Goal: Task Accomplishment & Management: Manage account settings

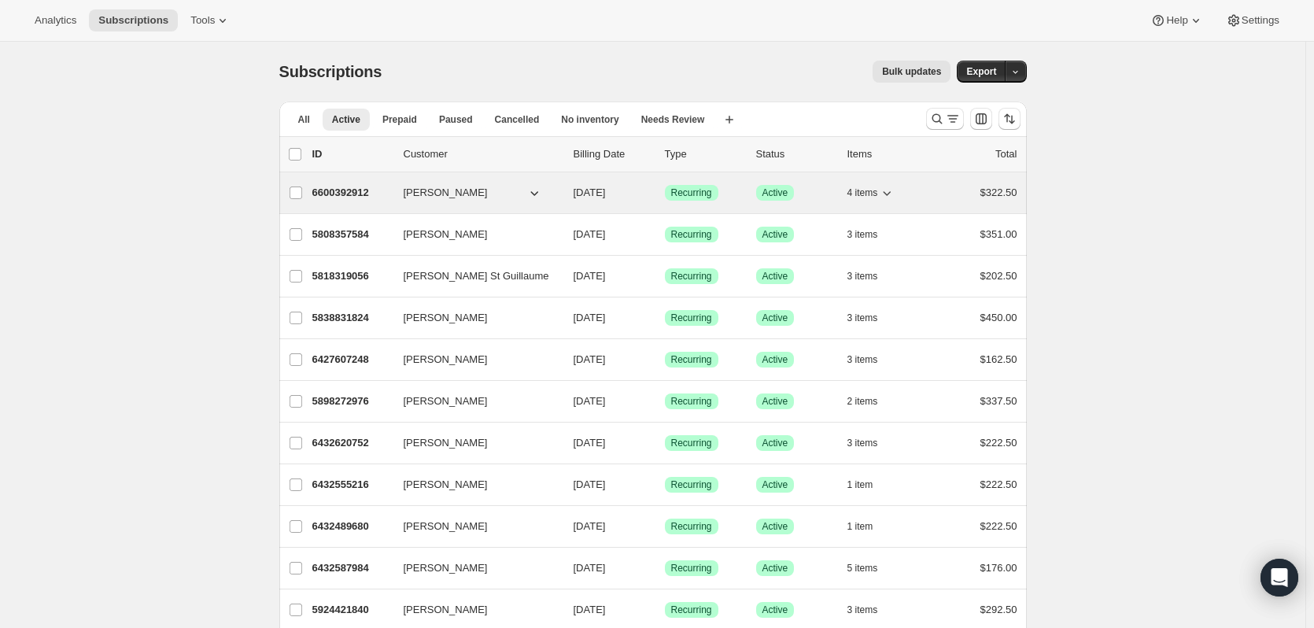
click at [542, 190] on icon "button" at bounding box center [534, 193] width 16 height 16
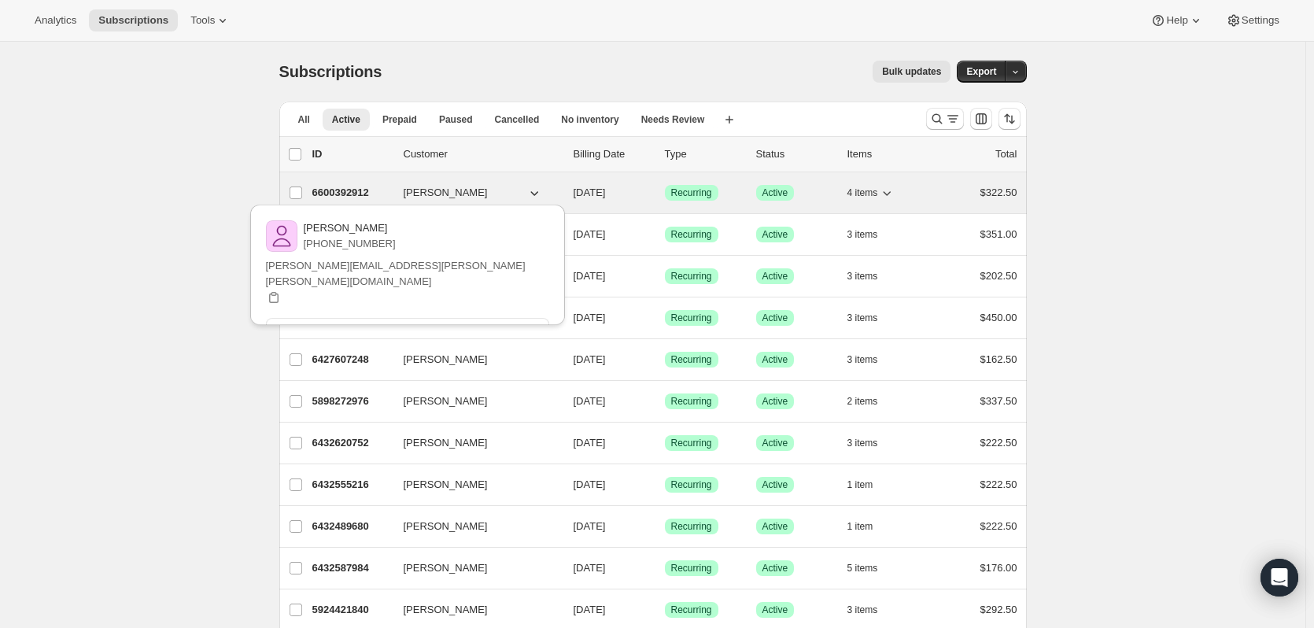
click at [894, 194] on icon "button" at bounding box center [887, 193] width 16 height 16
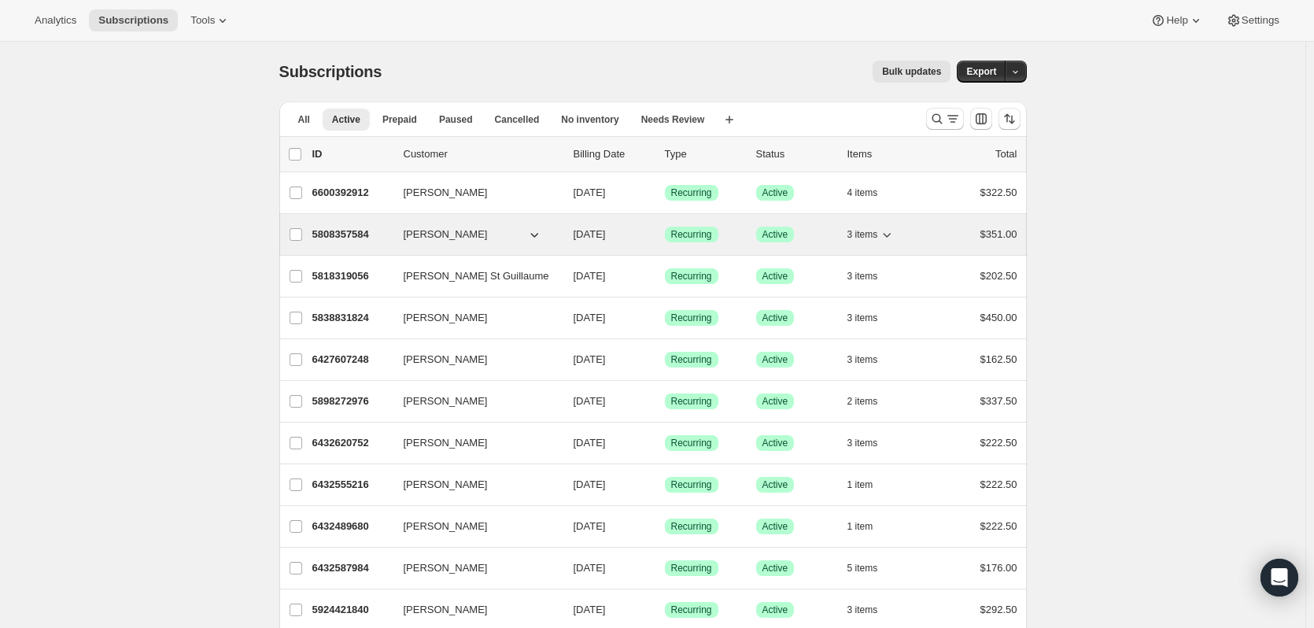
click at [891, 236] on icon "button" at bounding box center [888, 235] width 8 height 5
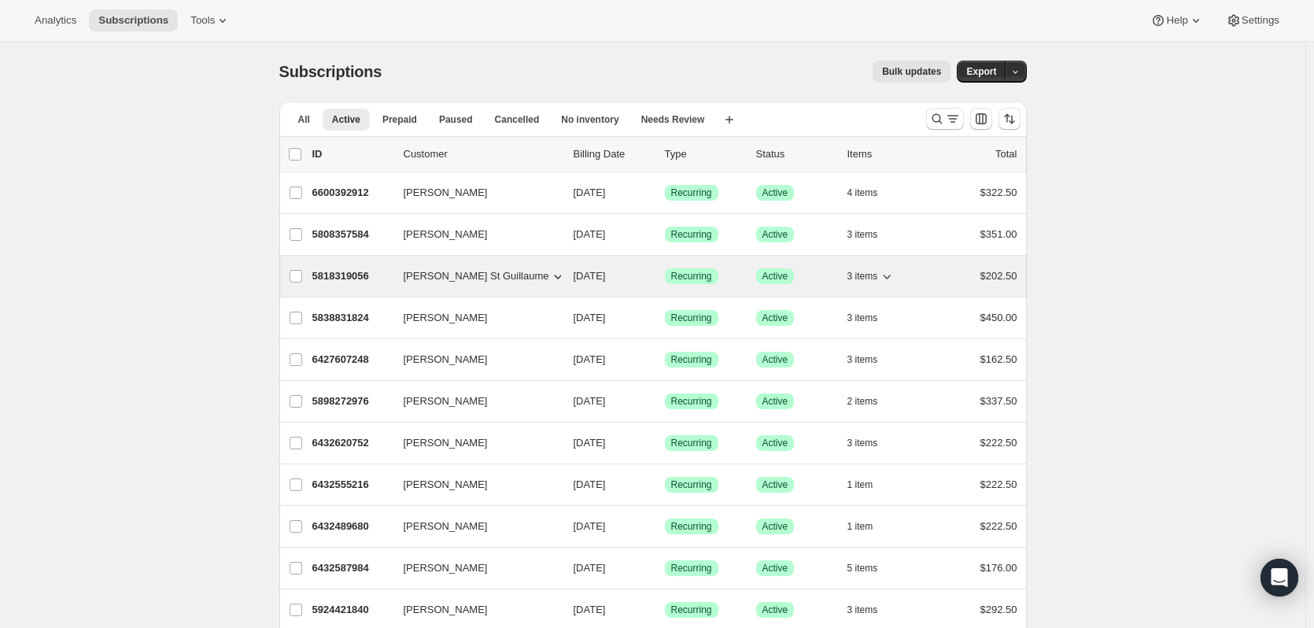
click at [895, 275] on icon "button" at bounding box center [887, 276] width 16 height 16
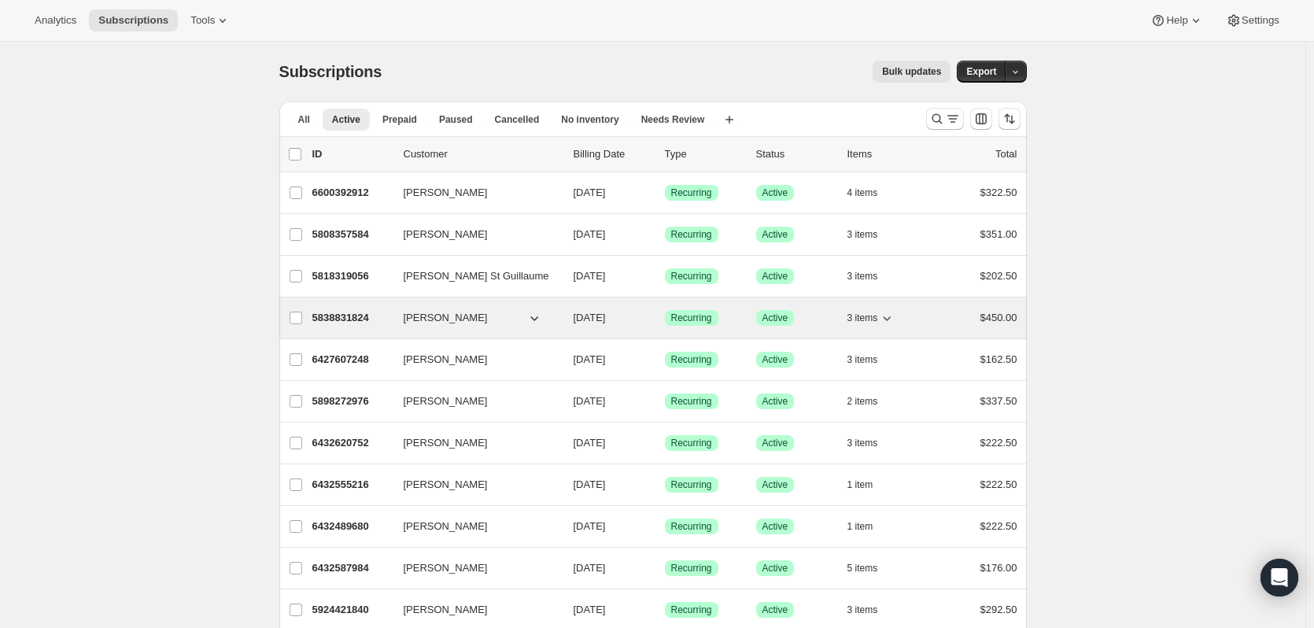
click at [895, 316] on icon "button" at bounding box center [887, 318] width 16 height 16
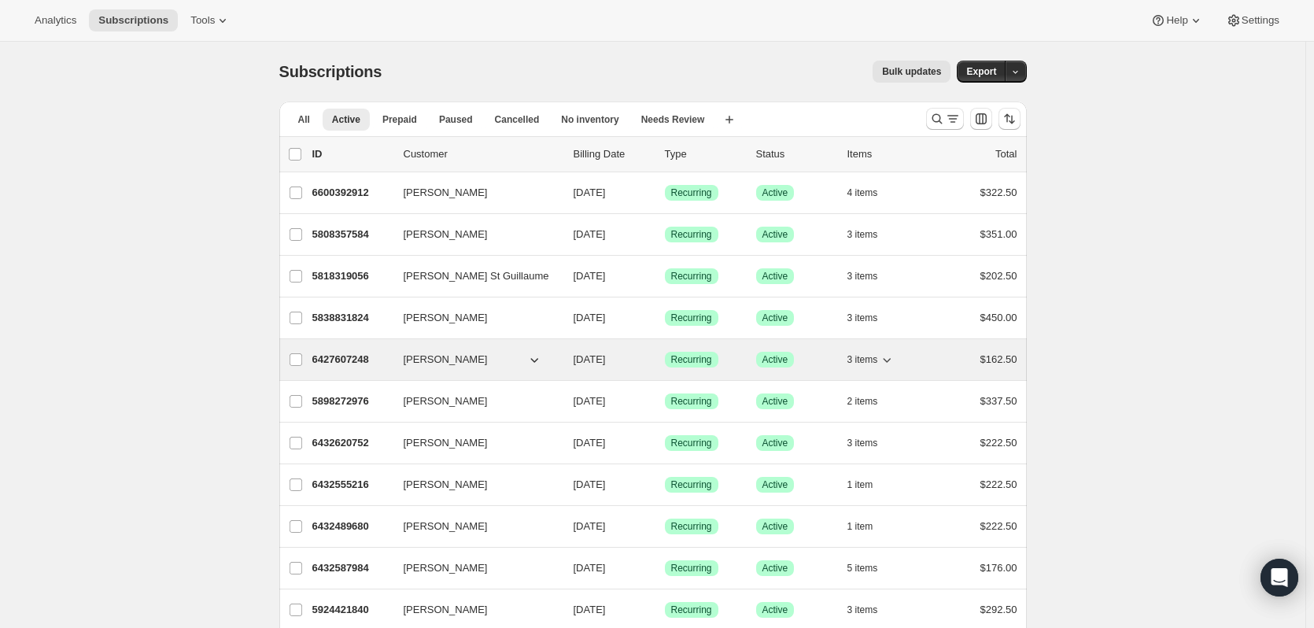
click at [895, 357] on icon "button" at bounding box center [887, 360] width 16 height 16
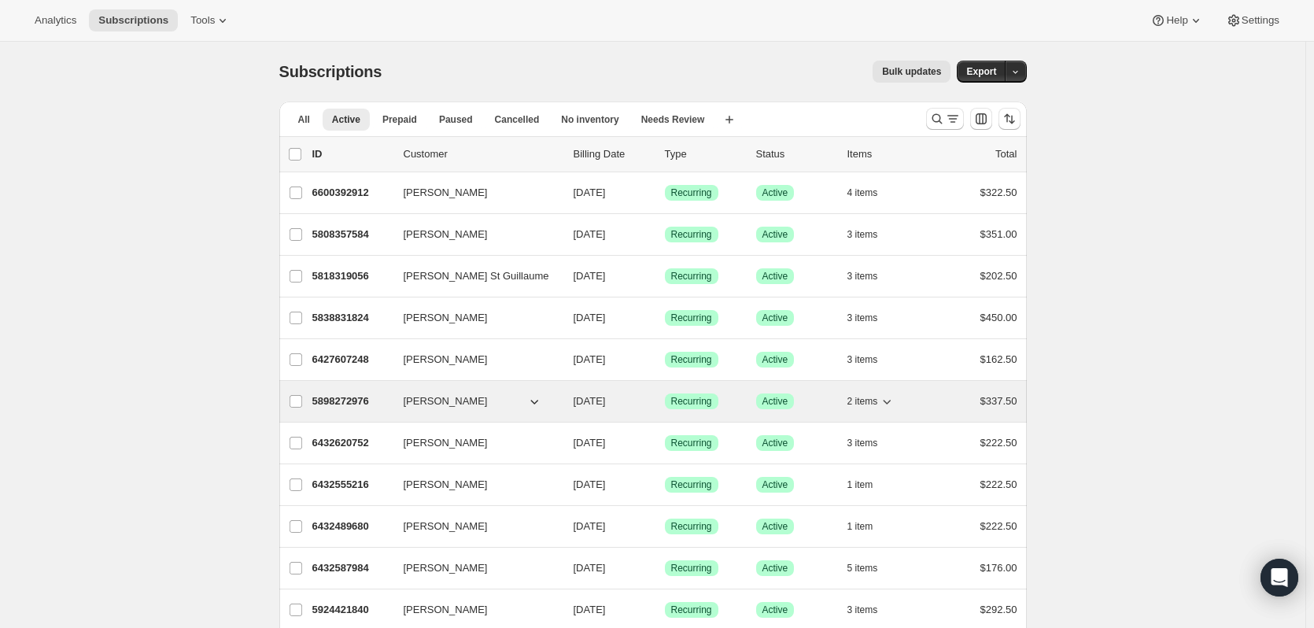
click at [892, 399] on icon "button" at bounding box center [887, 401] width 16 height 16
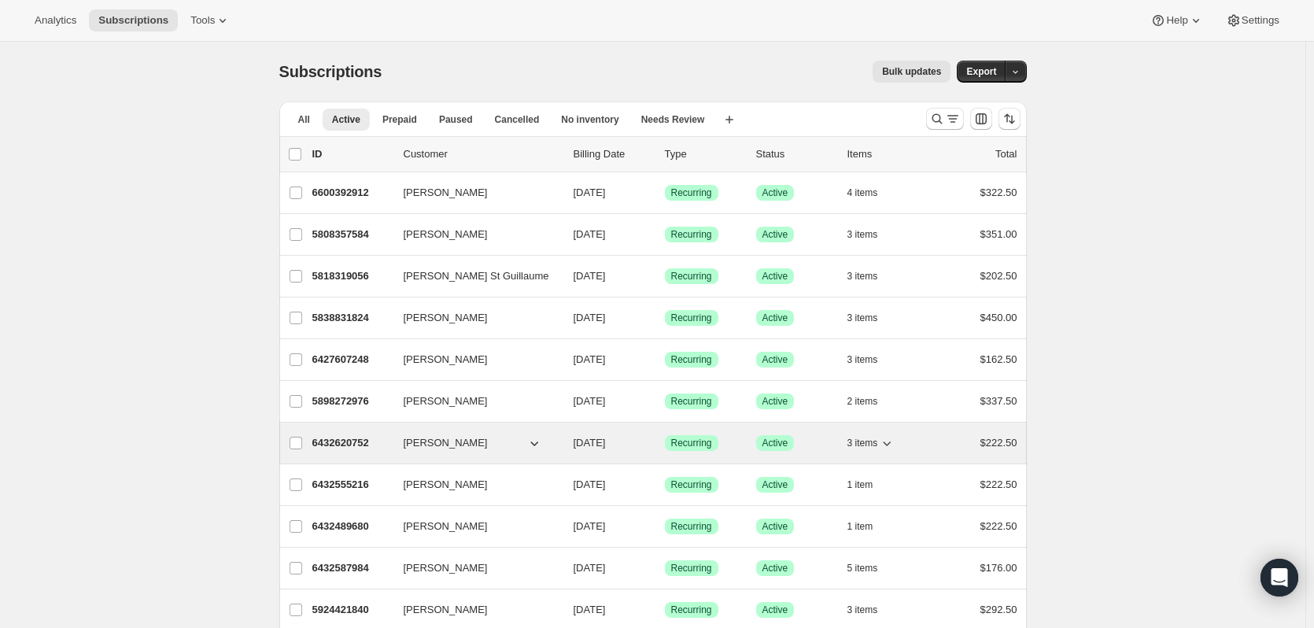
click at [889, 441] on icon "button" at bounding box center [887, 443] width 16 height 16
